Goal: Information Seeking & Learning: Learn about a topic

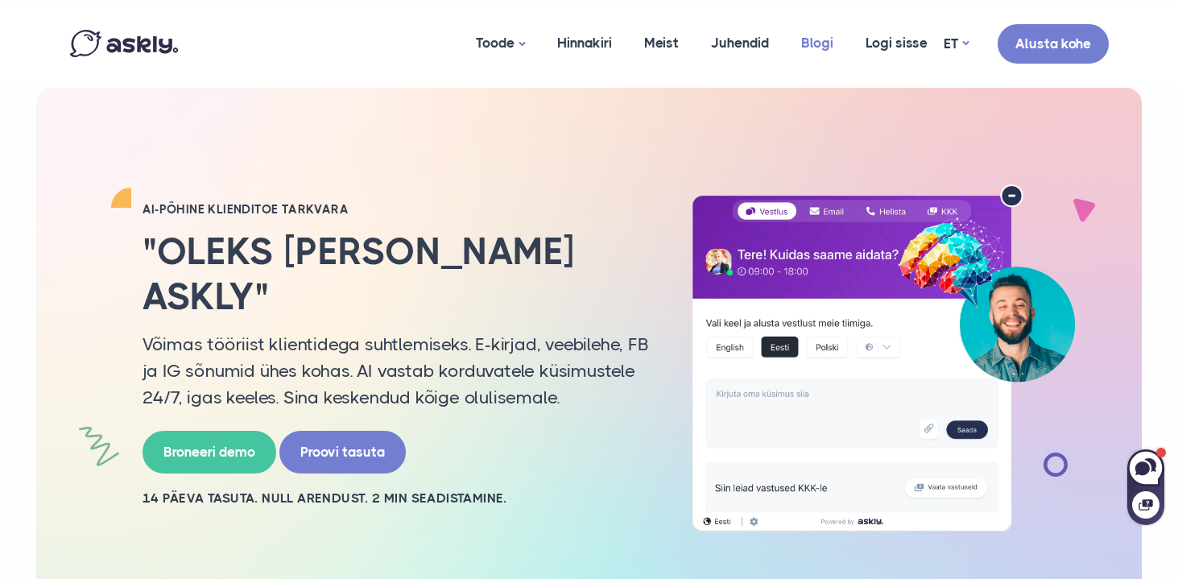
click at [820, 41] on link "Blogi" at bounding box center [817, 43] width 64 height 78
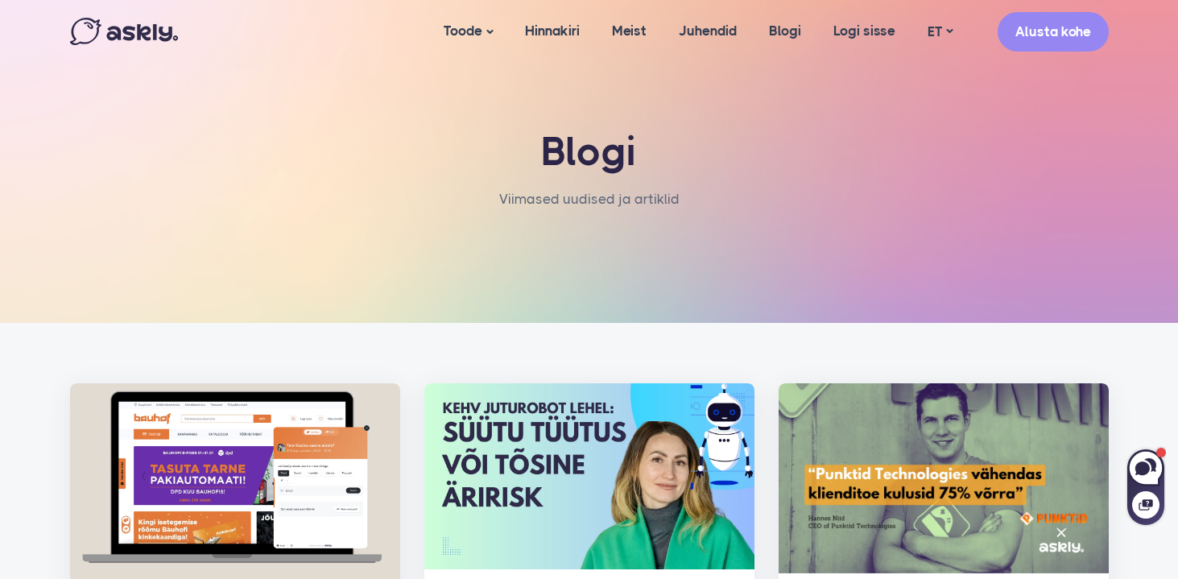
scroll to position [147, 0]
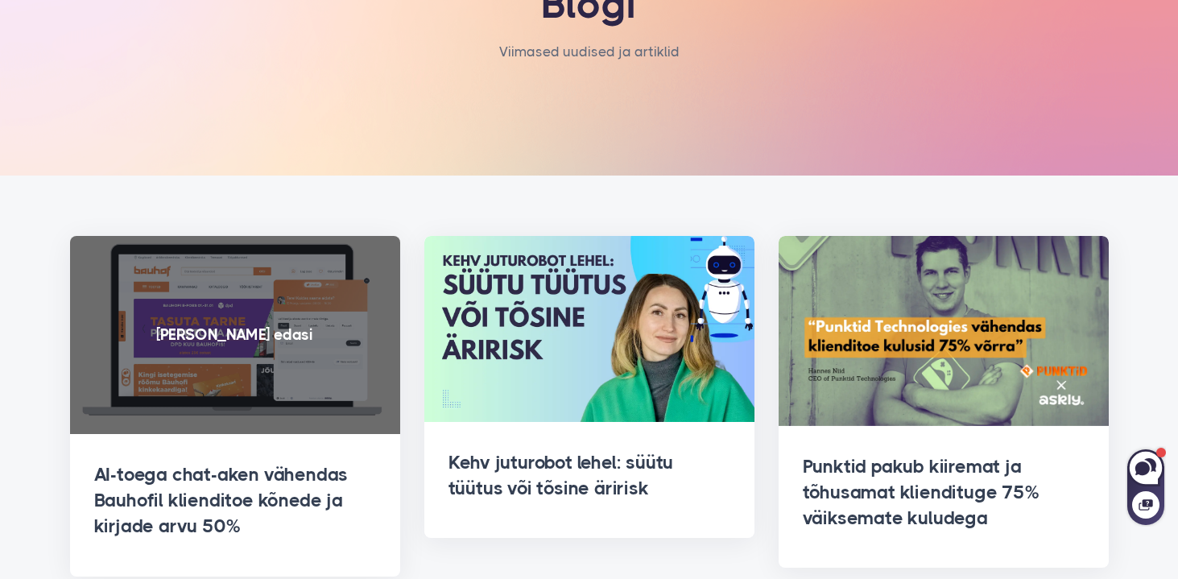
click at [193, 358] on span at bounding box center [235, 335] width 330 height 198
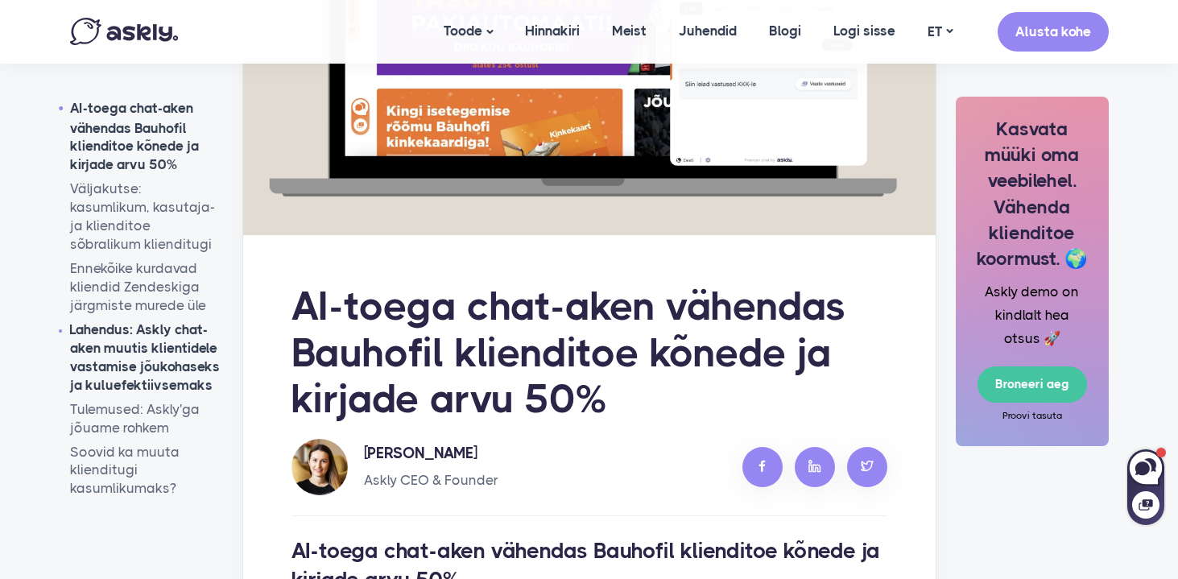
scroll to position [303, 0]
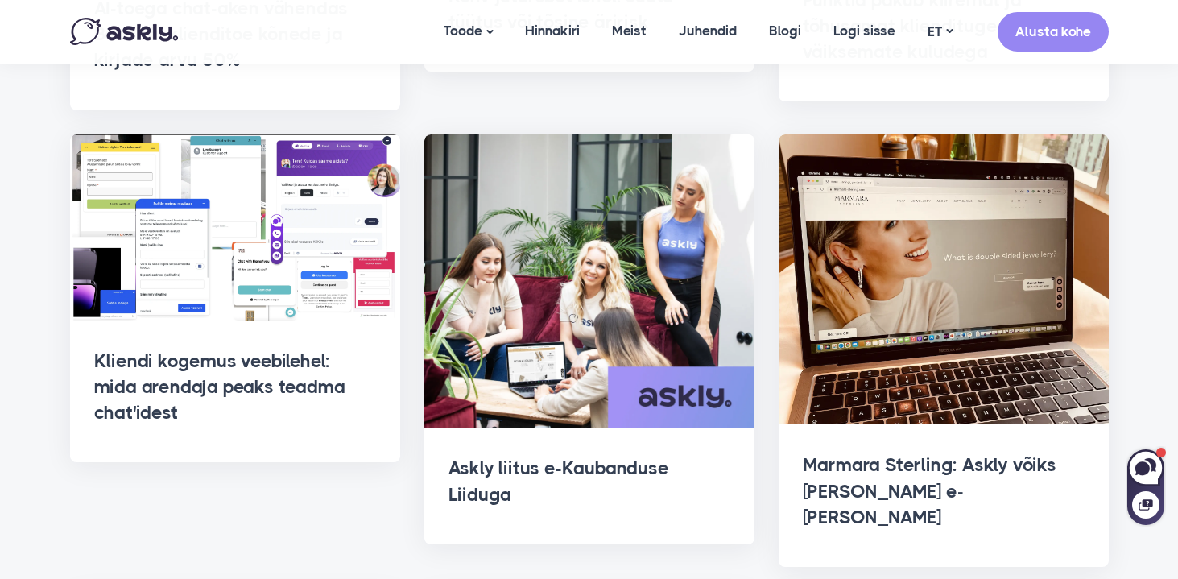
scroll to position [628, 0]
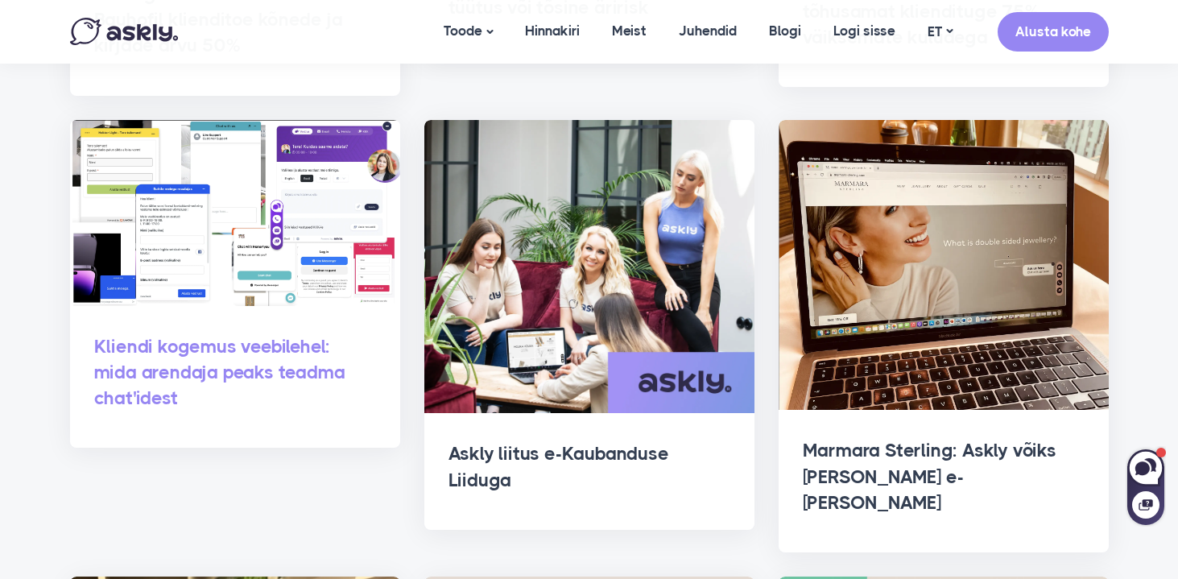
click at [116, 352] on link "Kliendi kogemus veebilehel: mida arendaja peaks teadma chat'idest" at bounding box center [219, 372] width 251 height 73
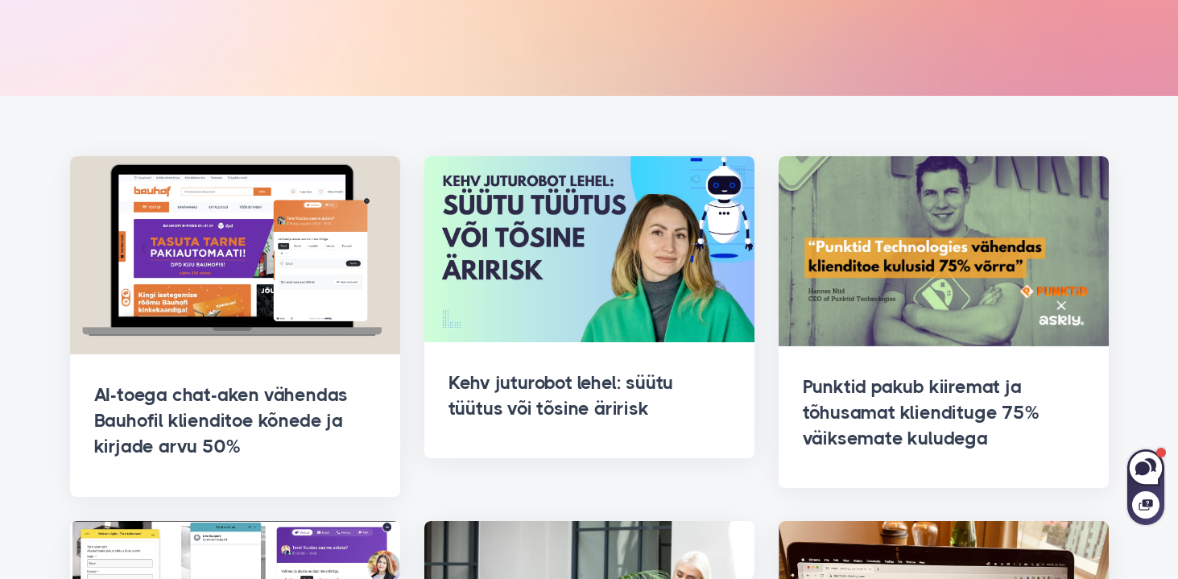
scroll to position [350, 0]
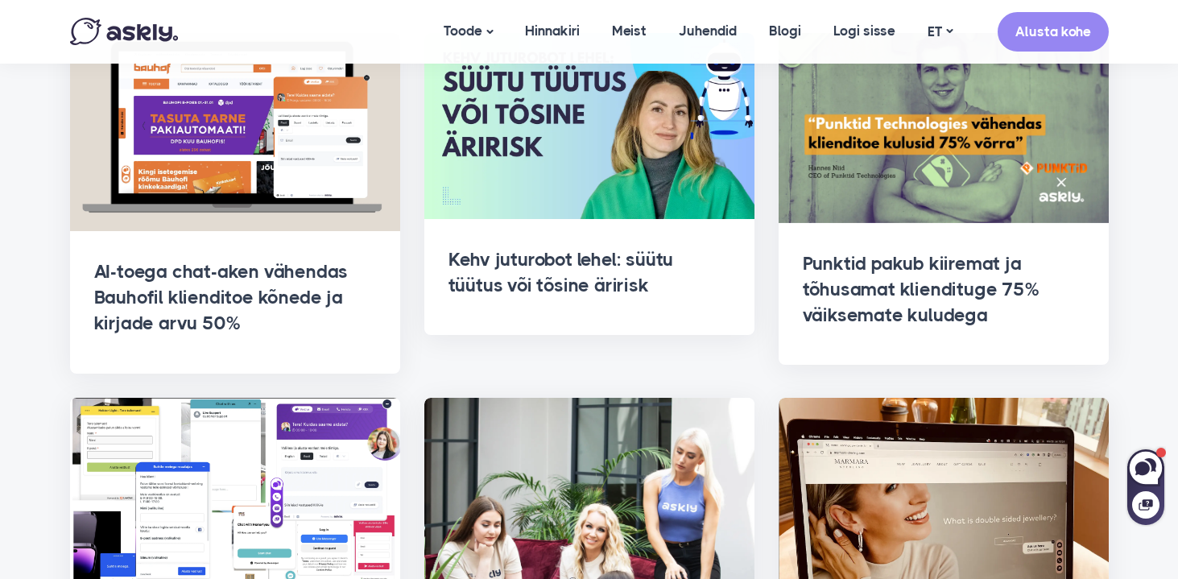
click at [177, 259] on h2 "AI-toega chat-aken vähendas Bauhofil klienditoe kõnede ja kirjade arvu 50%" at bounding box center [235, 298] width 282 height 78
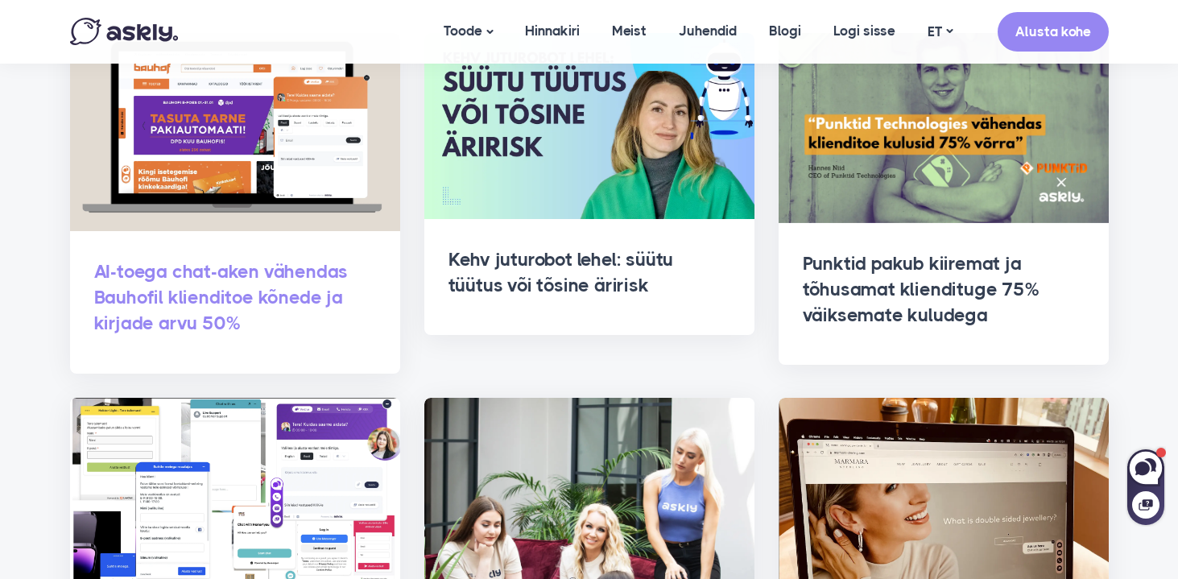
click at [187, 272] on link "AI-toega chat-aken vähendas Bauhofil klienditoe kõnede ja kirjade arvu 50%" at bounding box center [221, 297] width 255 height 73
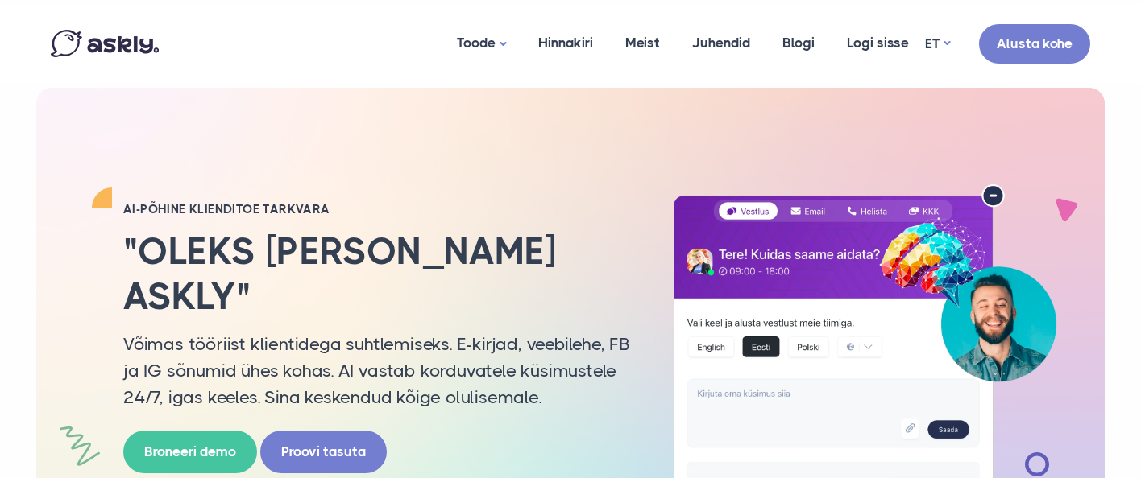
select select "**"
